Goal: Information Seeking & Learning: Learn about a topic

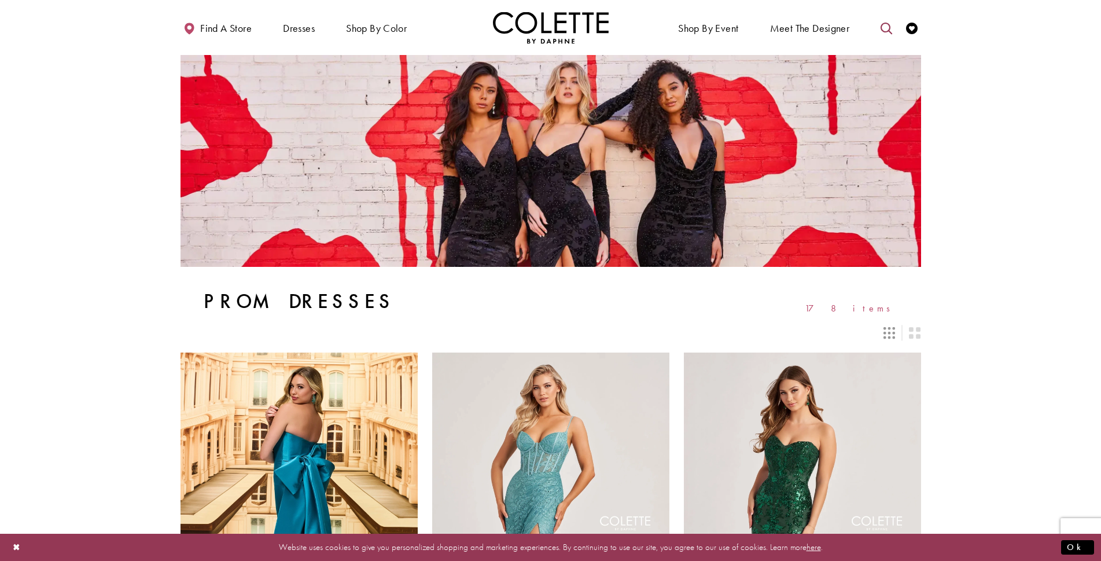
click at [885, 25] on icon "Toggle search" at bounding box center [887, 29] width 12 height 12
click at [799, 27] on input "Search" at bounding box center [827, 28] width 139 height 17
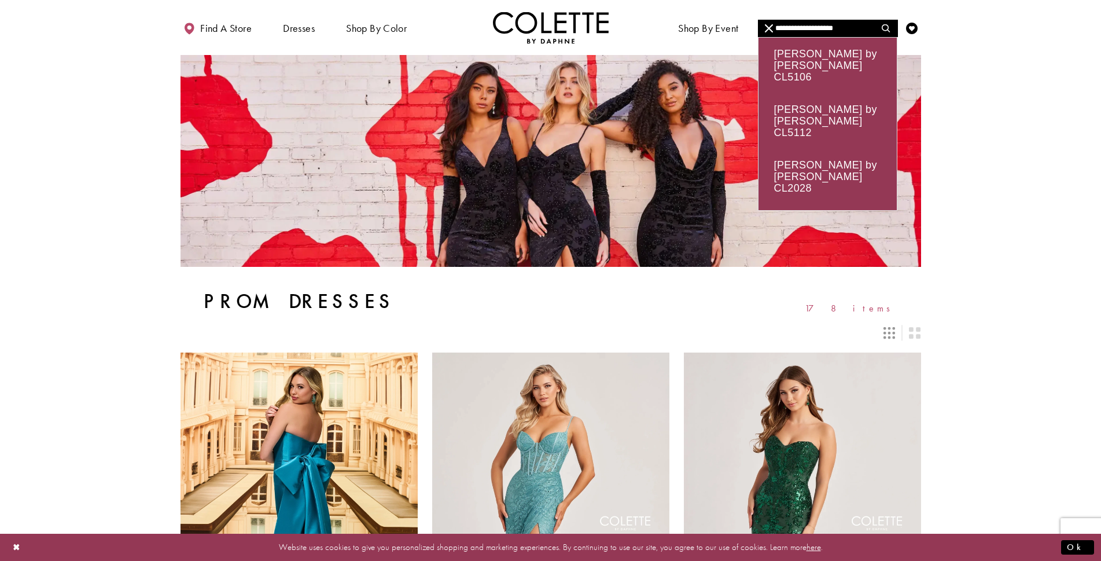
type input "**********"
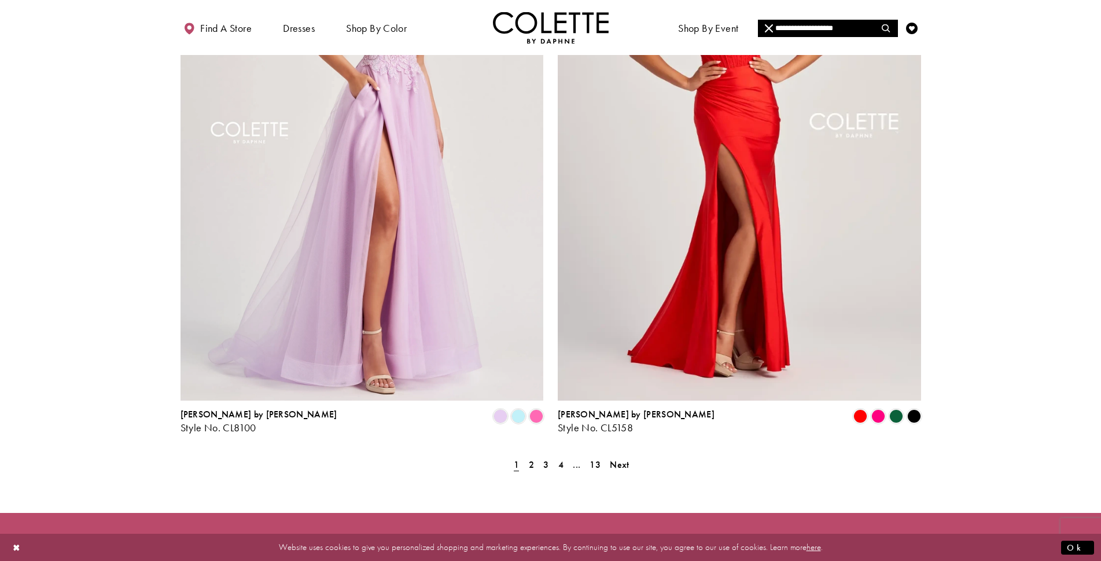
scroll to position [2104, 0]
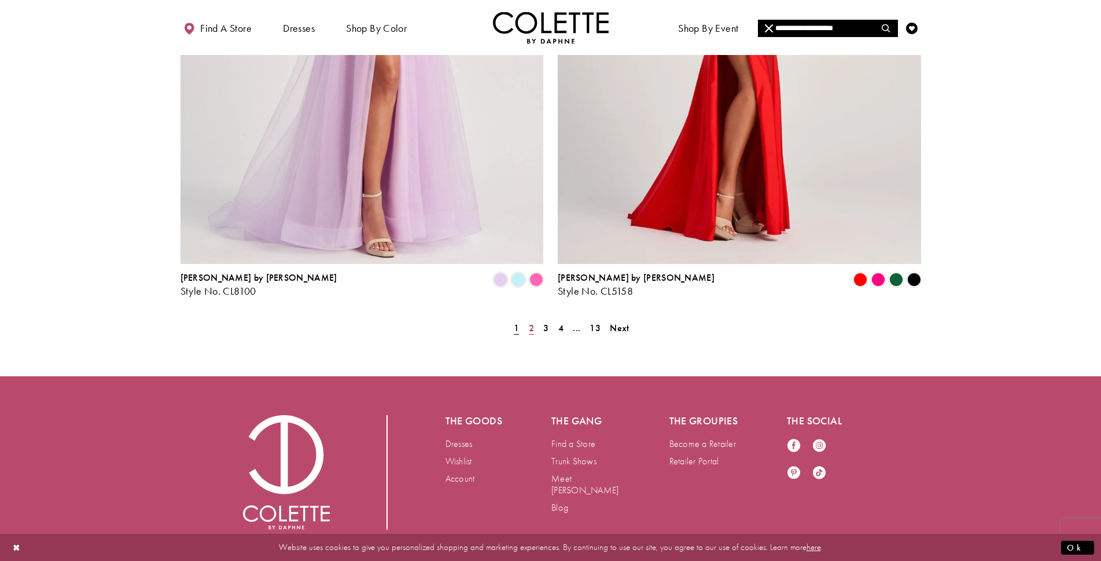
click at [532, 322] on span "2" at bounding box center [531, 328] width 5 height 12
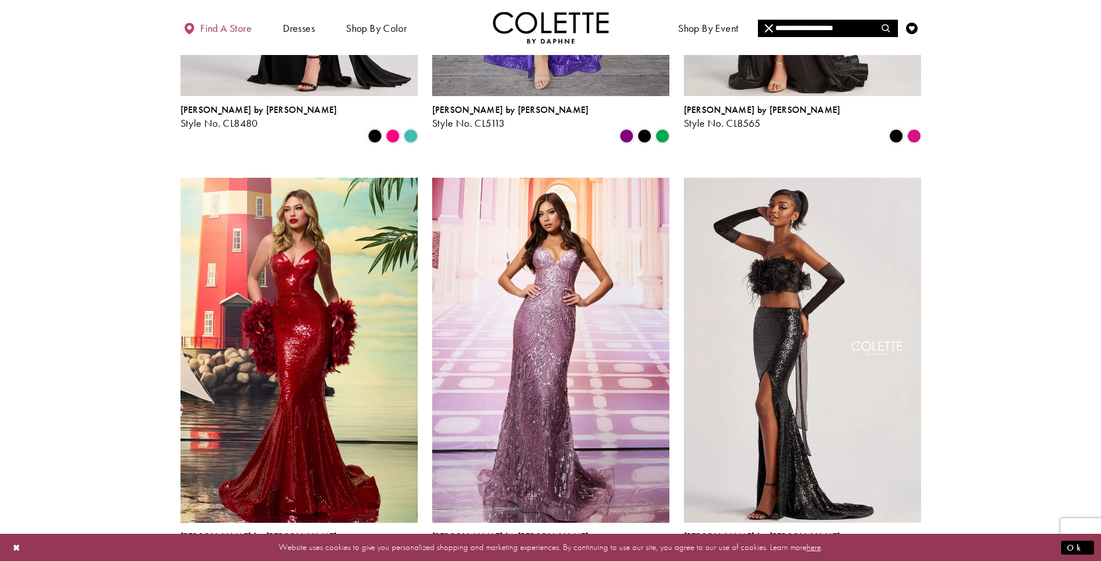
scroll to position [946, 0]
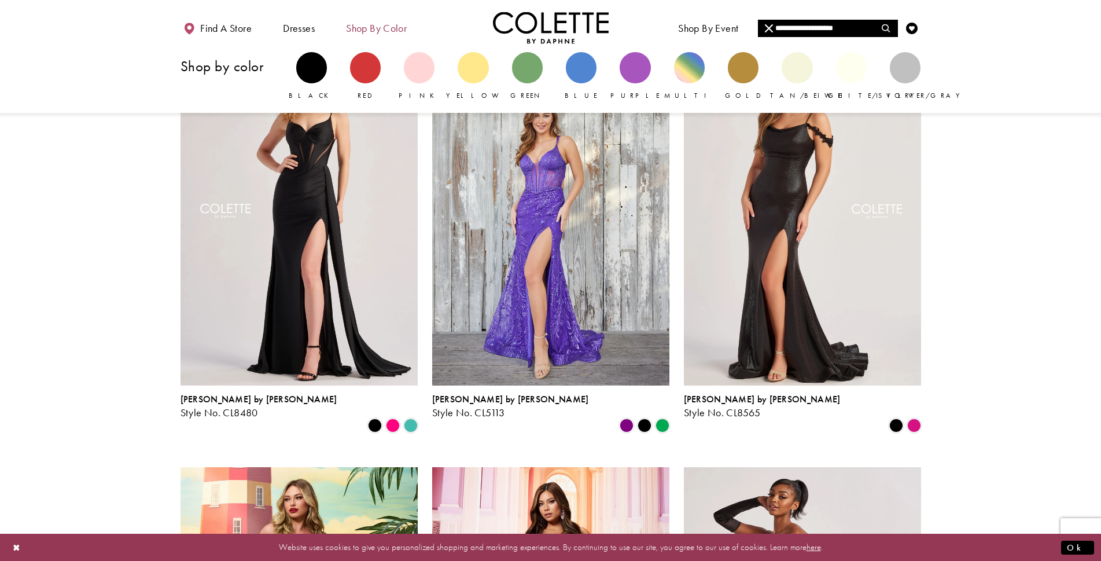
click at [403, 27] on span "Shop by color" at bounding box center [376, 29] width 61 height 12
click at [306, 68] on div "Primary block" at bounding box center [311, 67] width 31 height 31
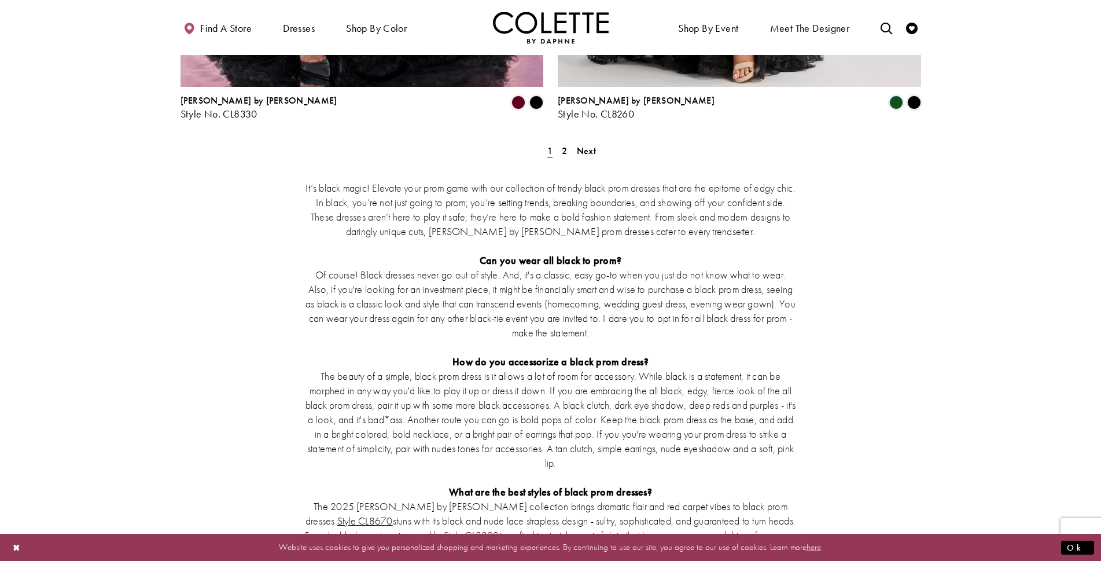
scroll to position [1967, 0]
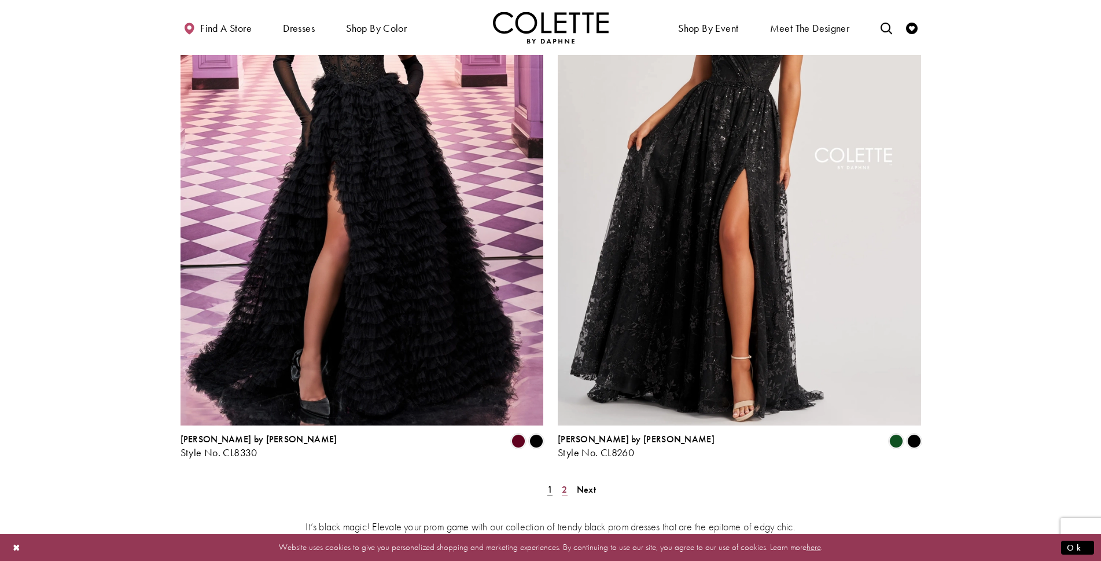
click at [564, 483] on span "2" at bounding box center [564, 489] width 5 height 12
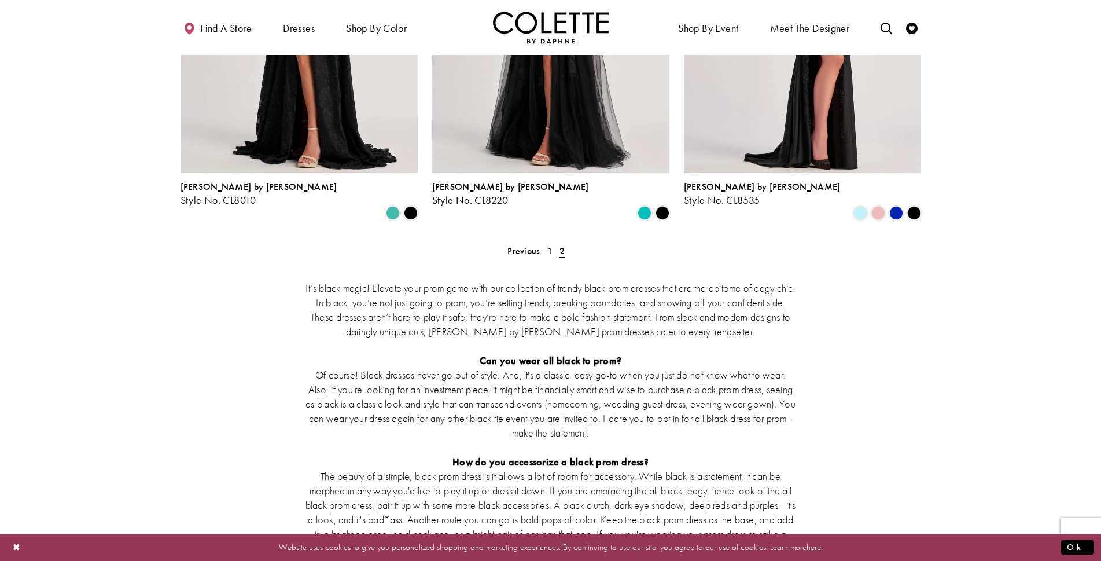
scroll to position [410, 0]
